Goal: Information Seeking & Learning: Find specific fact

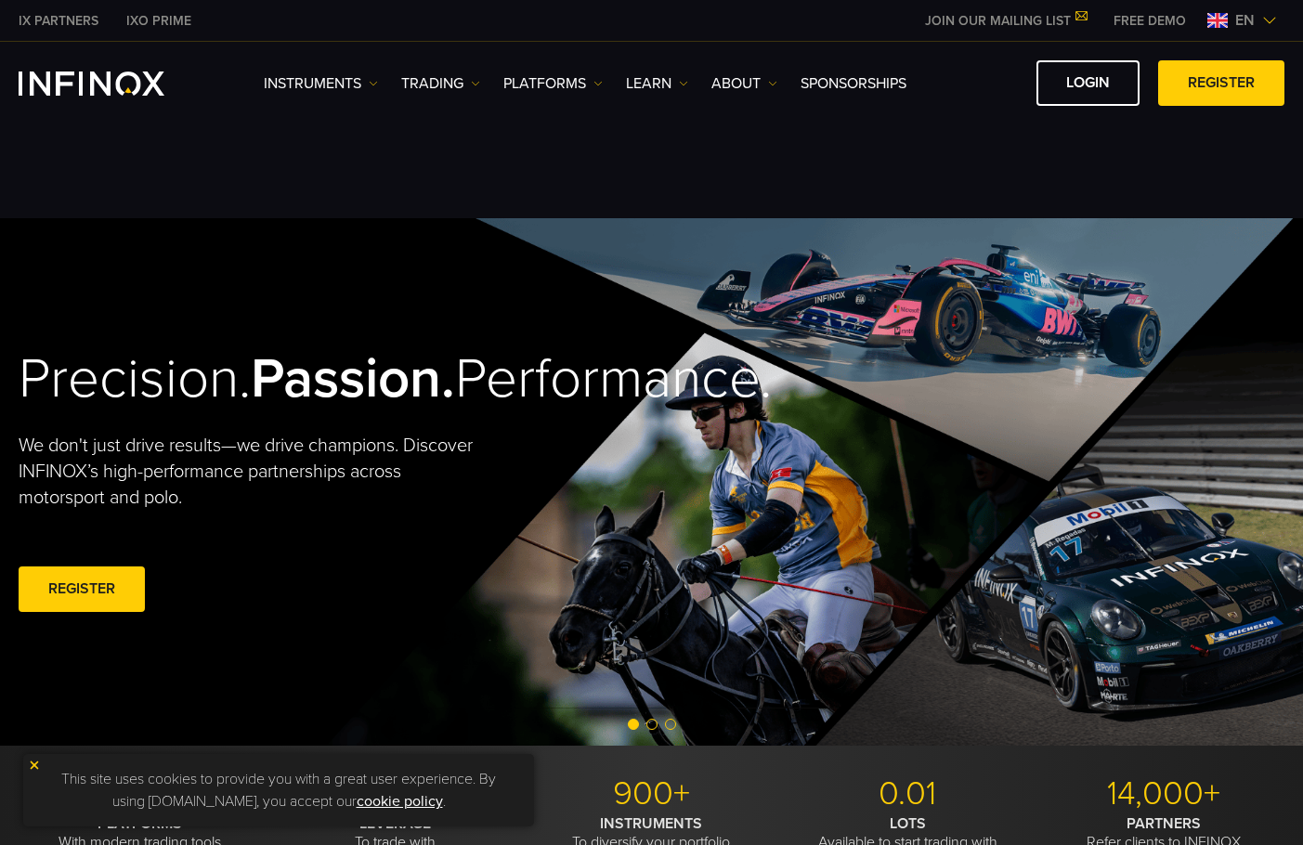
click at [1268, 11] on div "en" at bounding box center [1242, 20] width 84 height 22
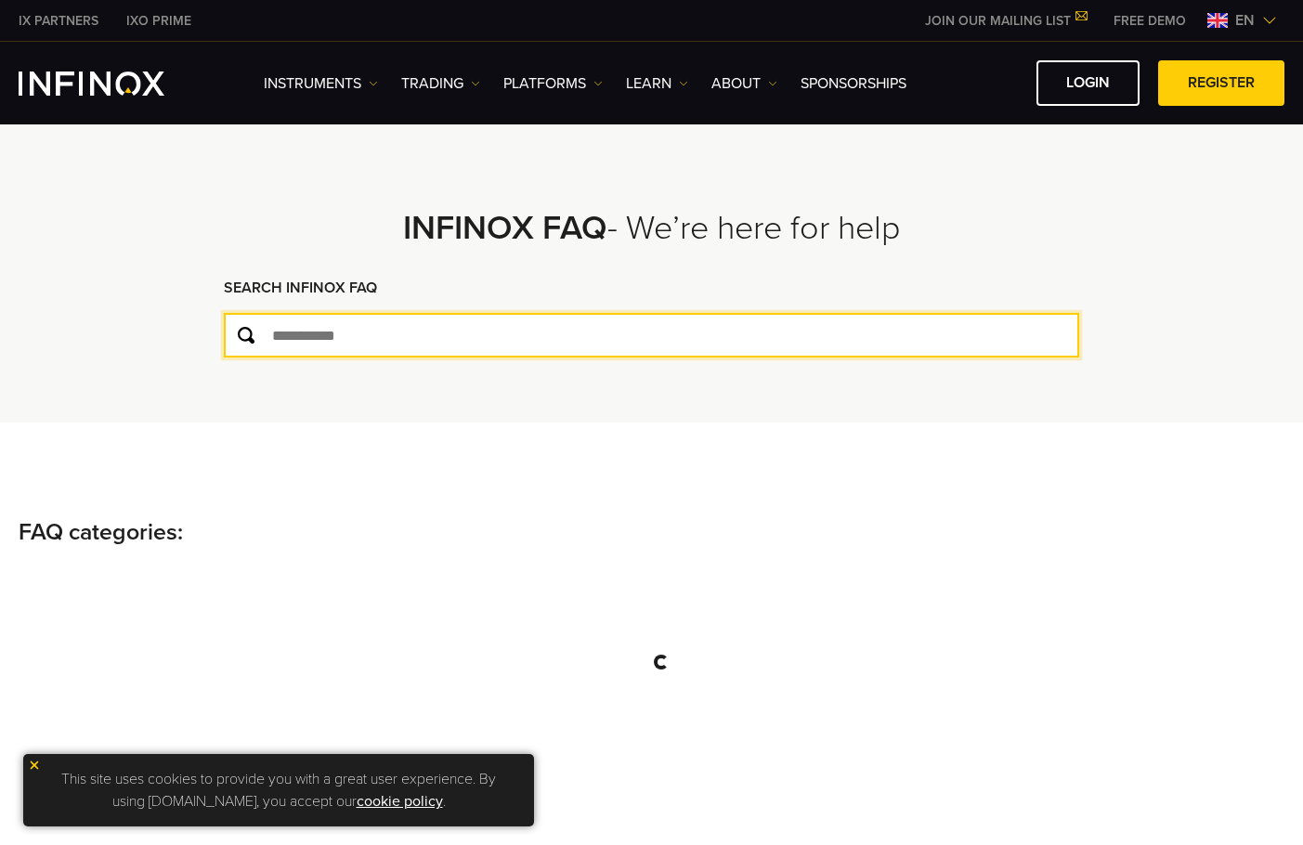
drag, startPoint x: 0, startPoint y: 0, endPoint x: 327, endPoint y: 332, distance: 466.2
click at [327, 332] on input "text" at bounding box center [651, 335] width 854 height 45
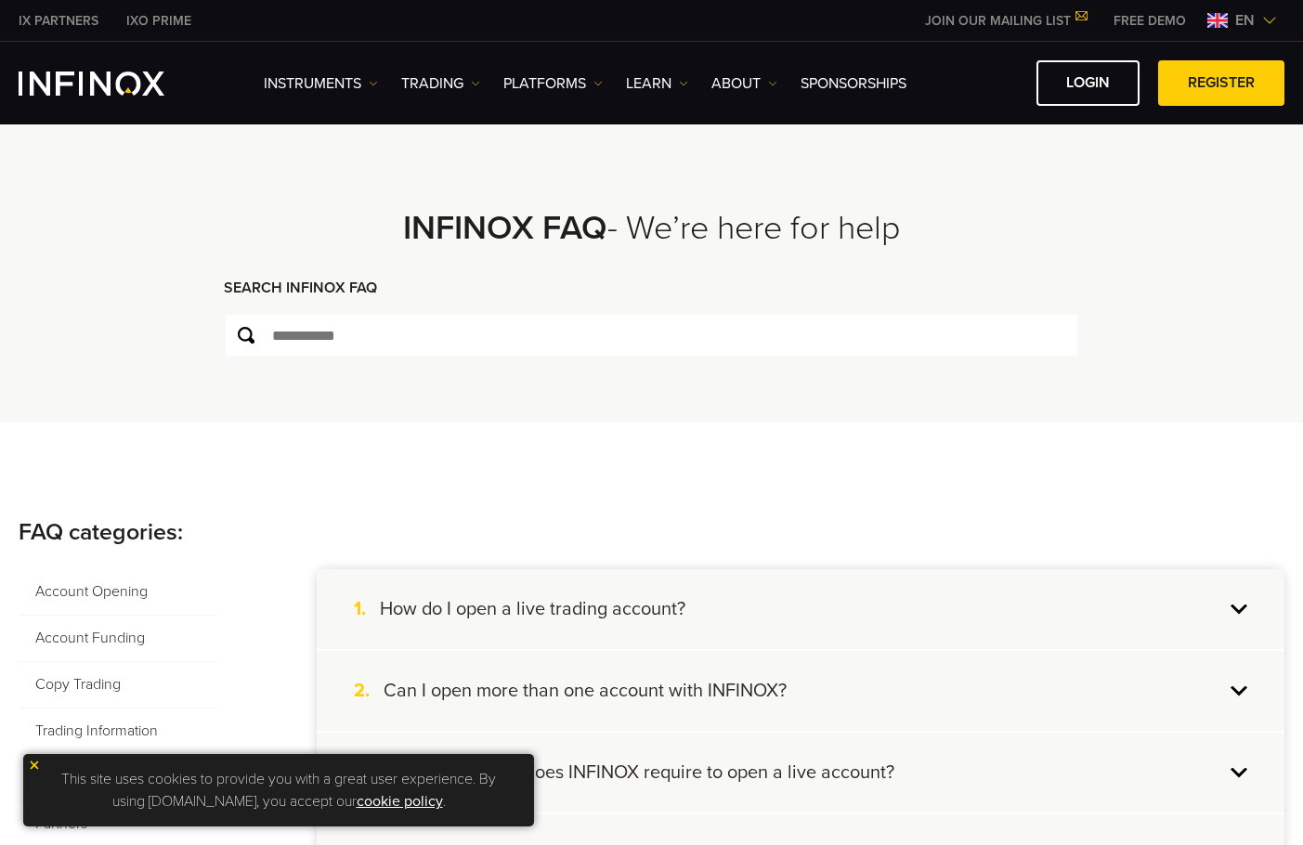
click at [1240, 16] on span "en" at bounding box center [1244, 20] width 34 height 22
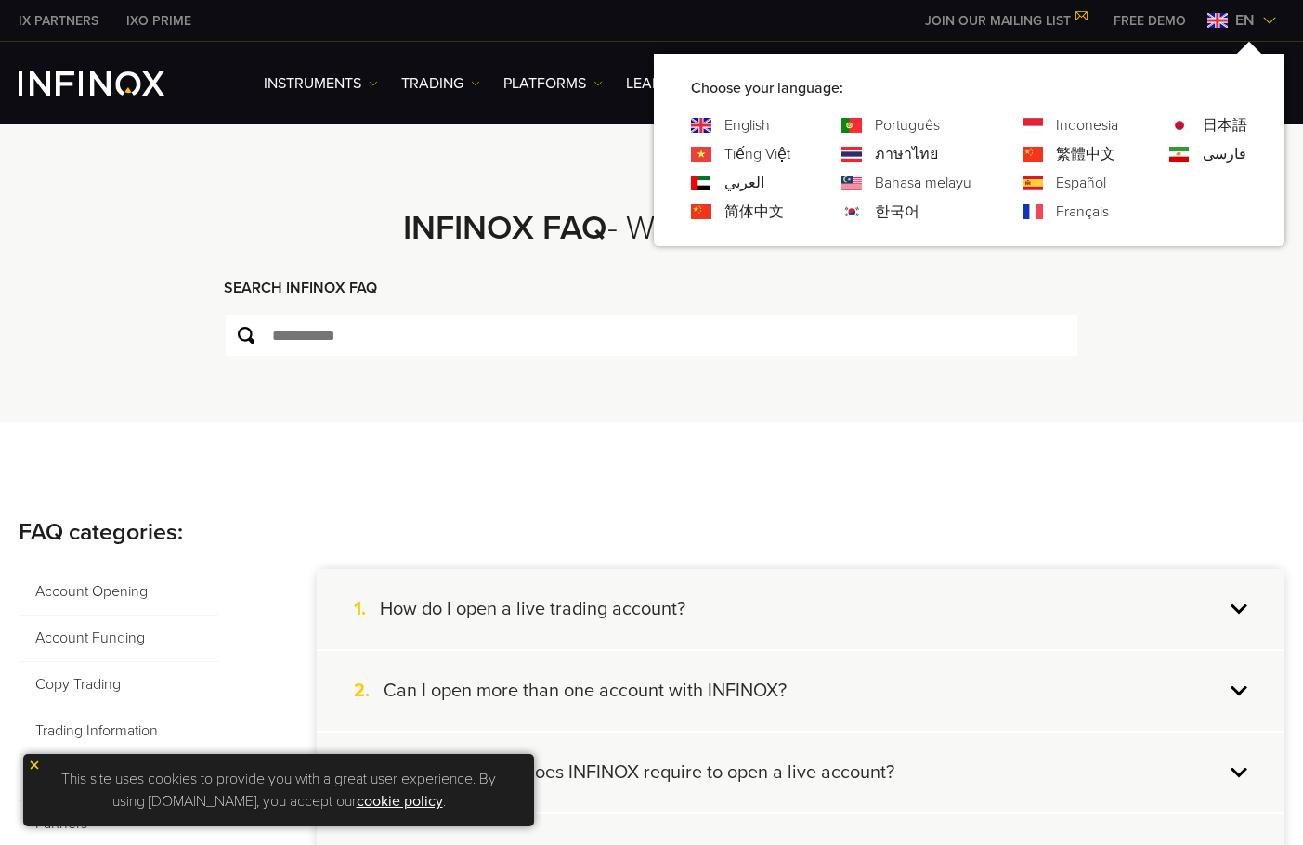
click at [894, 209] on link "한국어" at bounding box center [897, 212] width 45 height 22
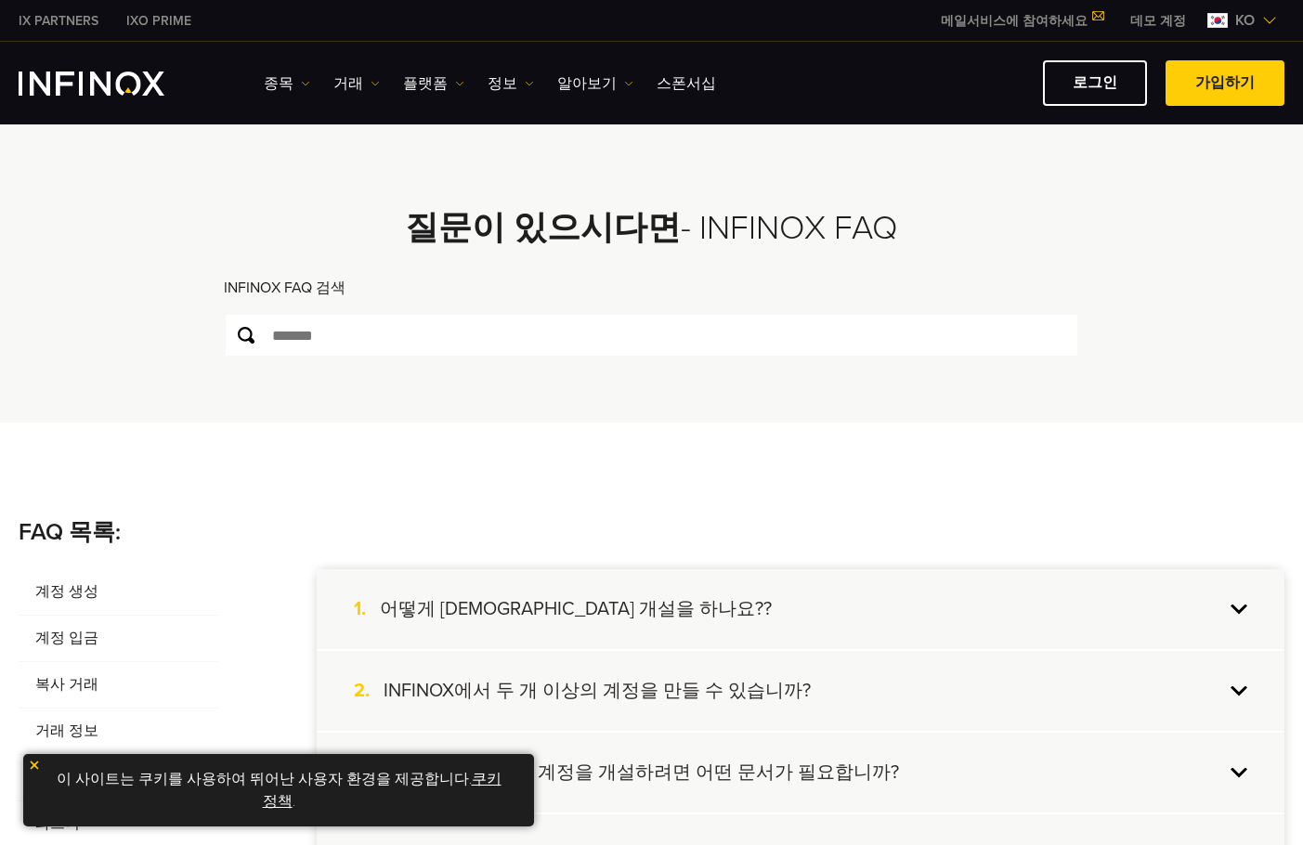
click at [34, 761] on img at bounding box center [34, 765] width 13 height 13
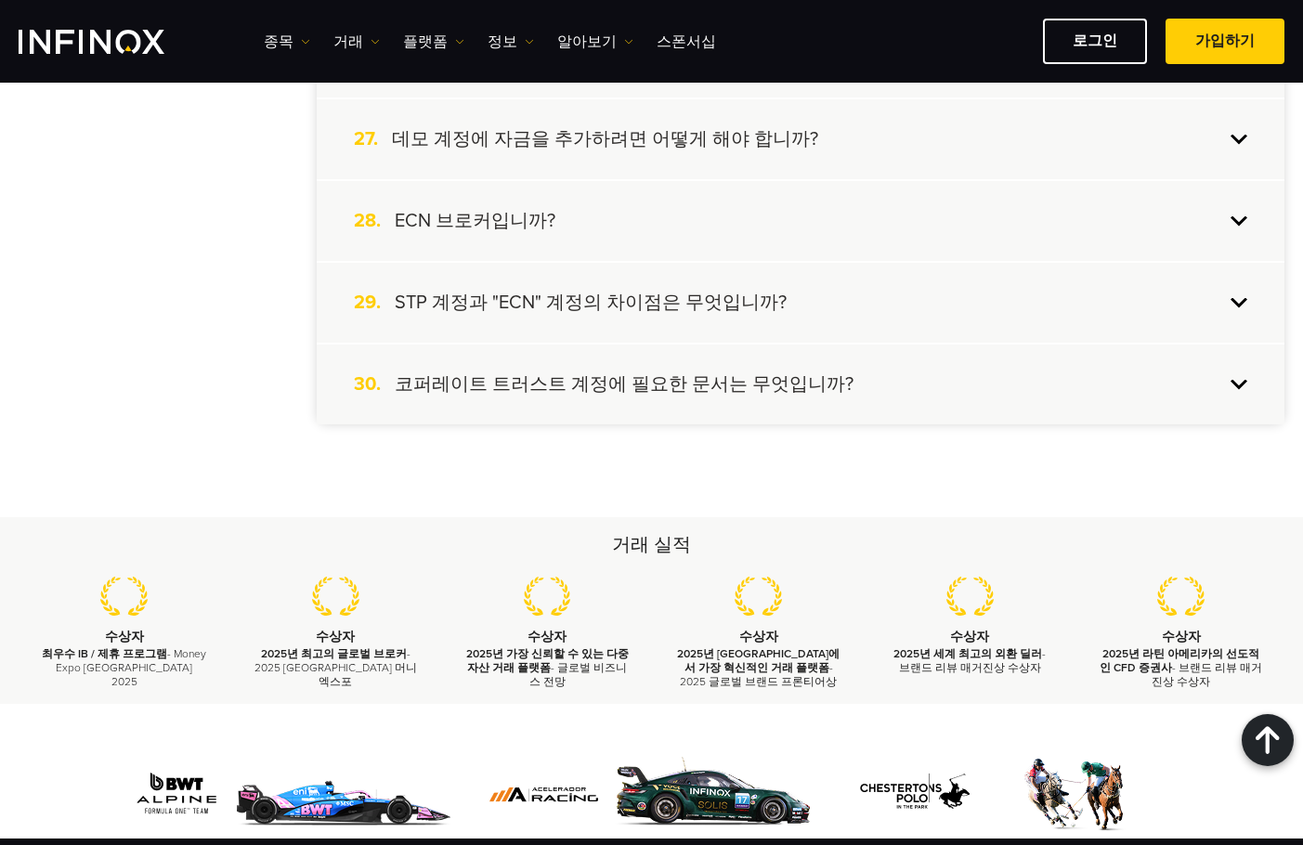
scroll to position [2507, 0]
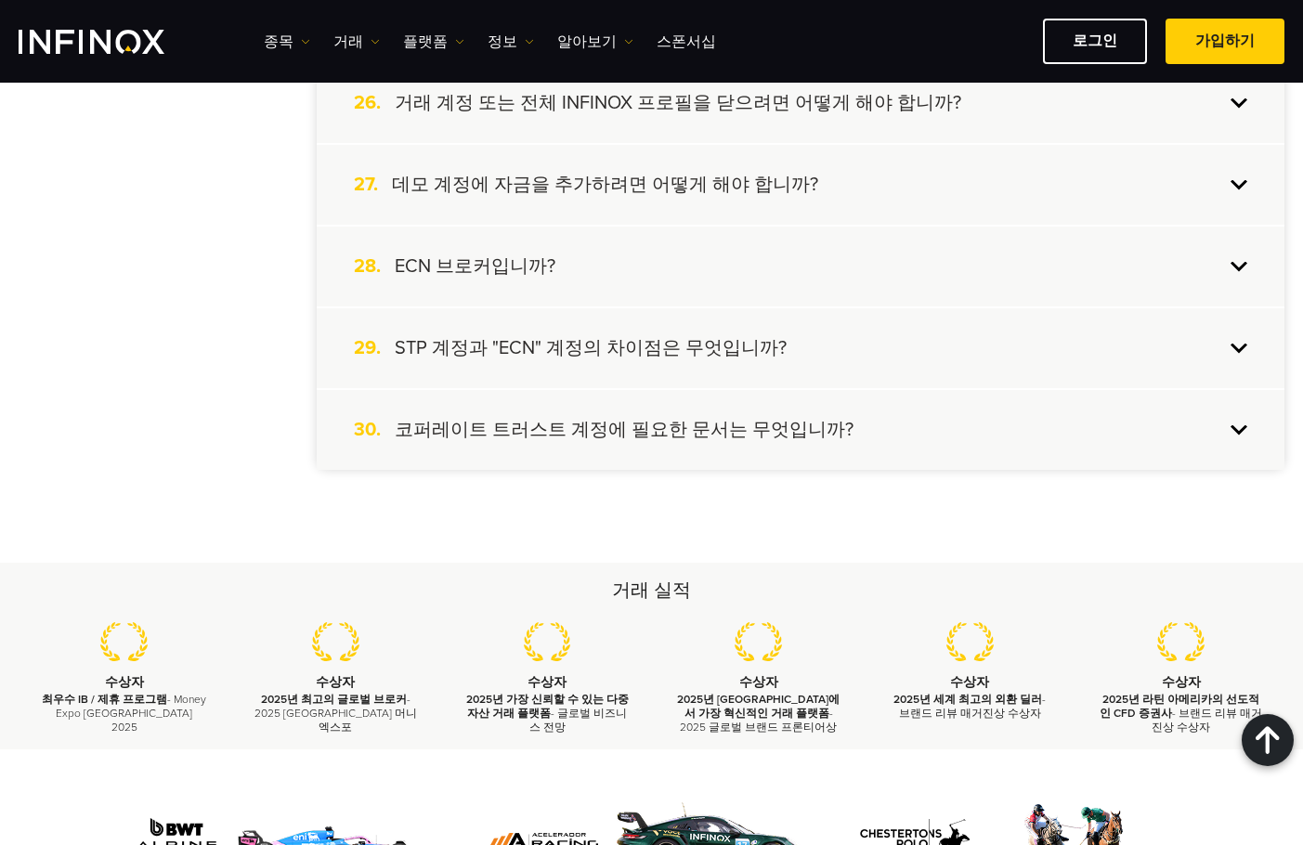
click at [591, 188] on h4 "데모 계정에 자금을 추가하려면 어떻게 해야 합니까?" at bounding box center [605, 185] width 426 height 24
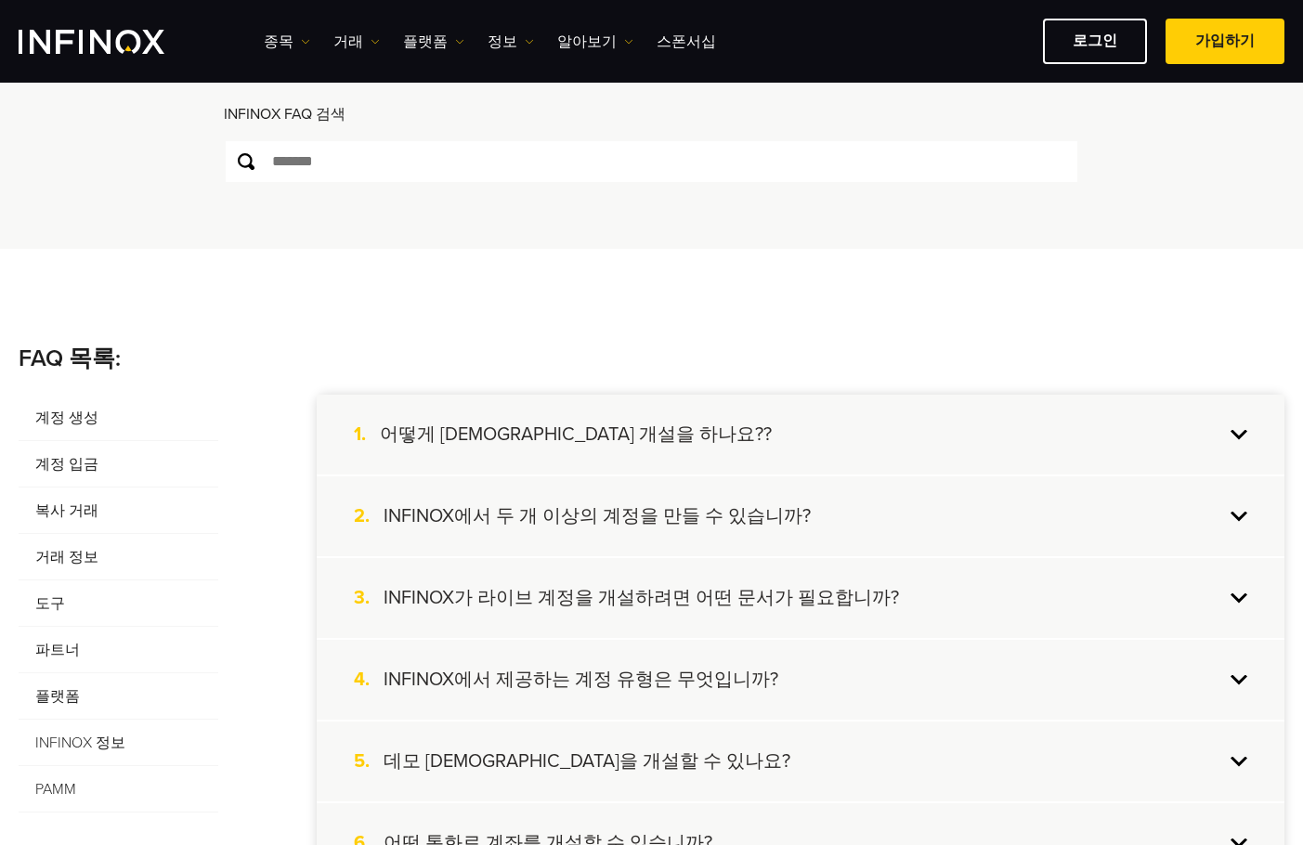
scroll to position [186, 0]
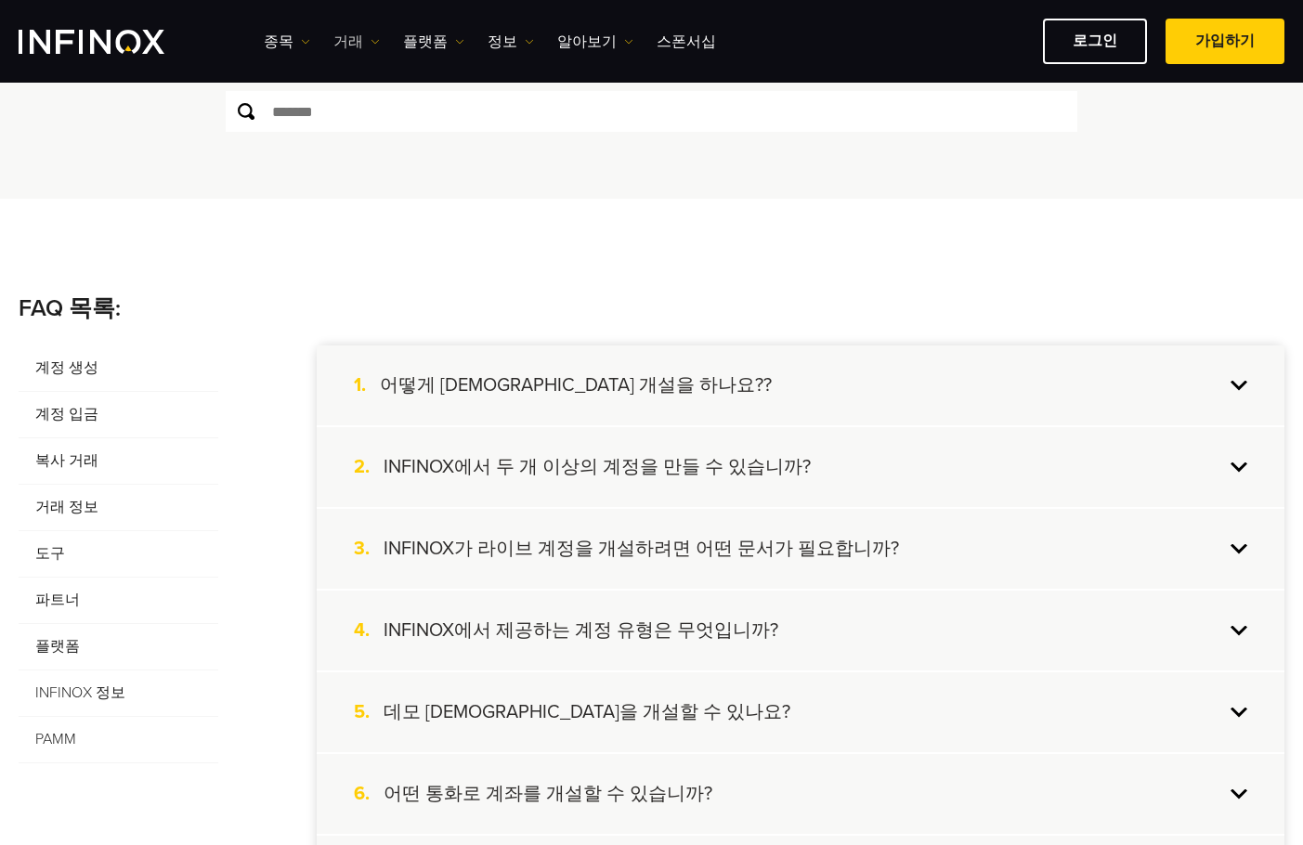
click at [344, 42] on link "거래" at bounding box center [356, 42] width 46 height 22
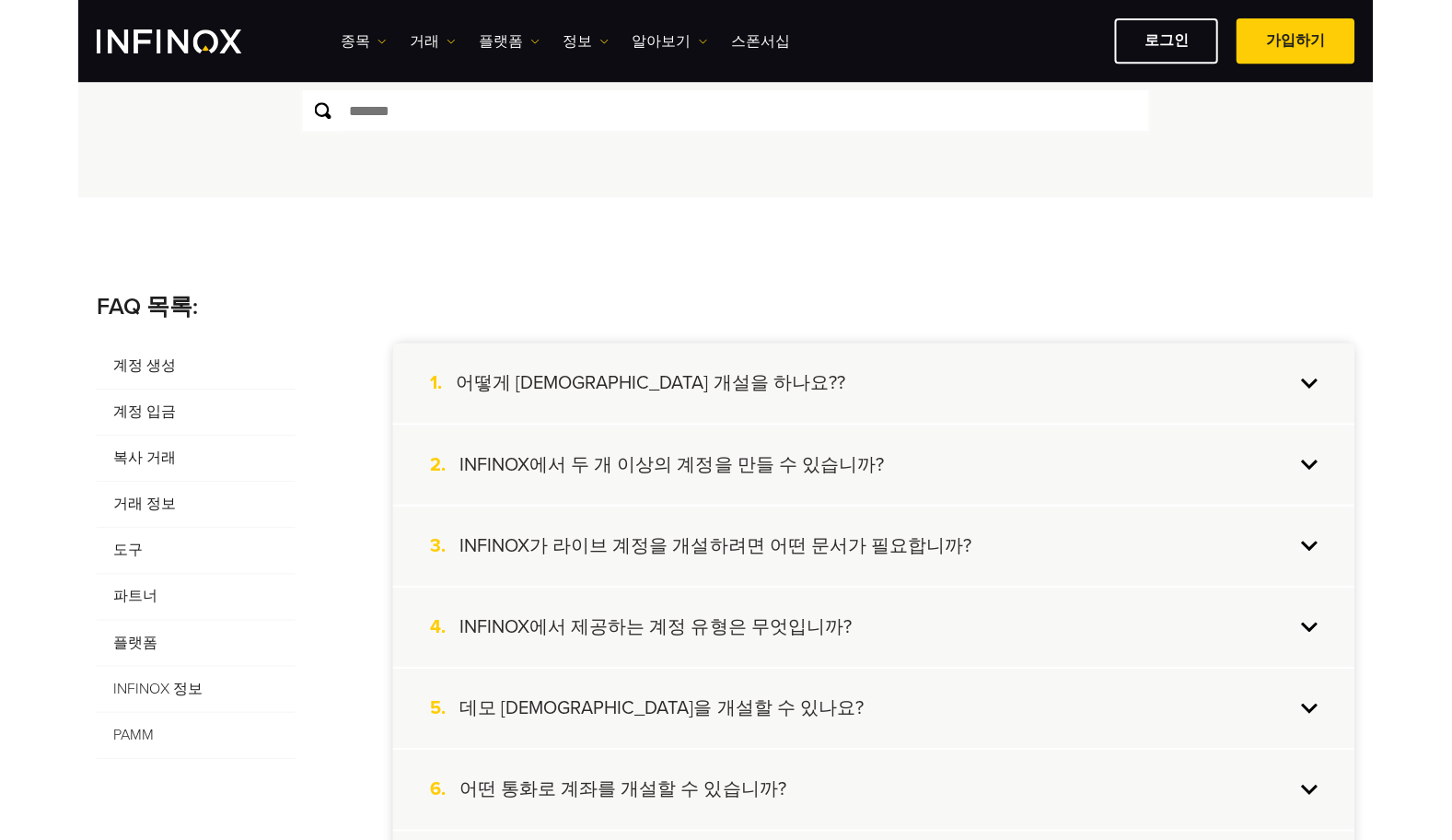
scroll to position [0, 0]
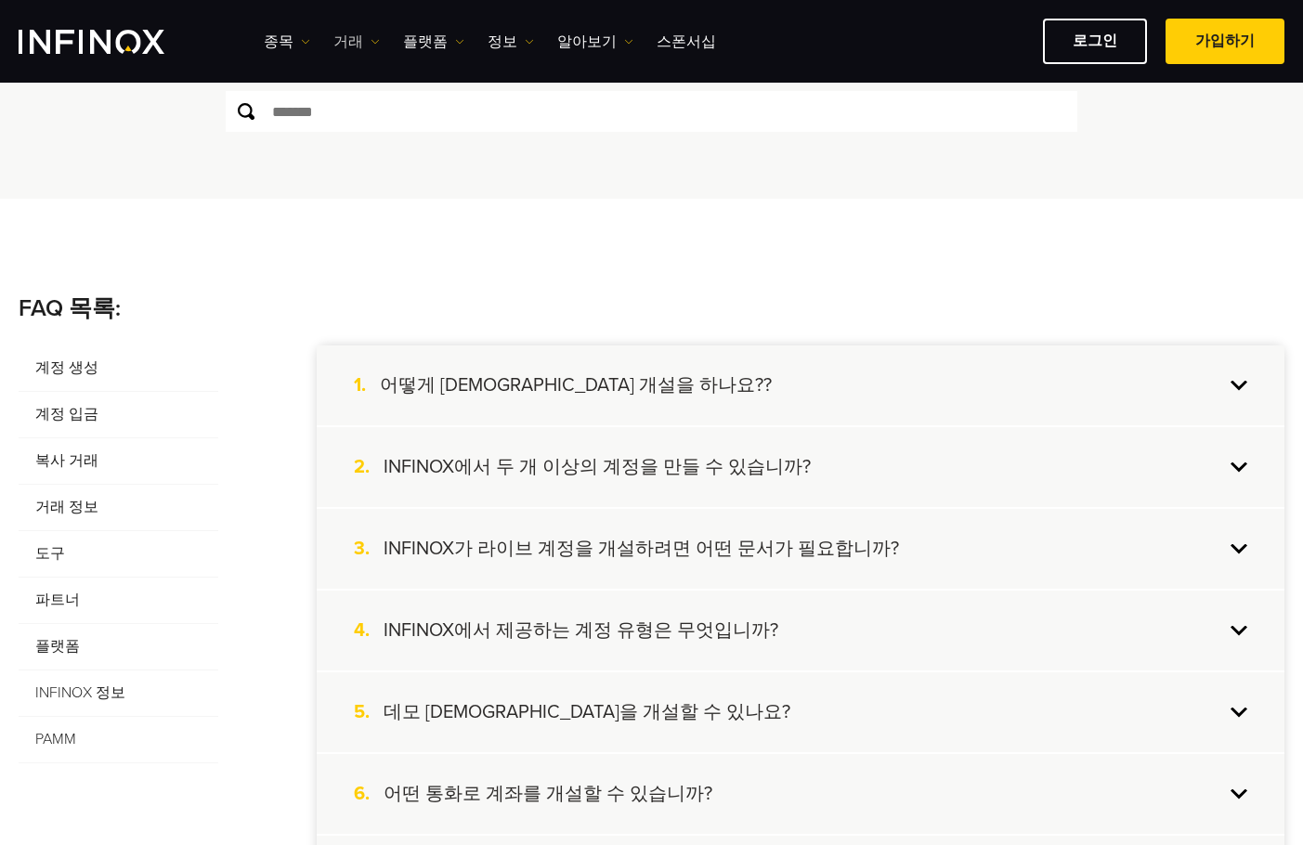
click at [353, 39] on link "거래" at bounding box center [356, 42] width 46 height 22
